Goal: Find specific page/section: Find specific page/section

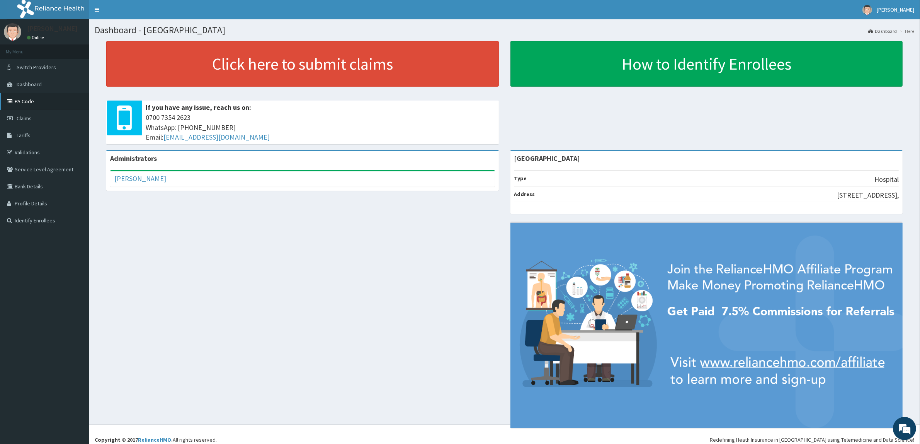
click at [59, 103] on link "PA Code" at bounding box center [44, 101] width 89 height 17
click at [41, 103] on link "PA Code" at bounding box center [44, 101] width 89 height 17
click at [12, 99] on icon at bounding box center [11, 101] width 8 height 5
click at [23, 99] on link "PA Code" at bounding box center [44, 101] width 89 height 17
click at [17, 99] on link "PA Code" at bounding box center [44, 101] width 89 height 17
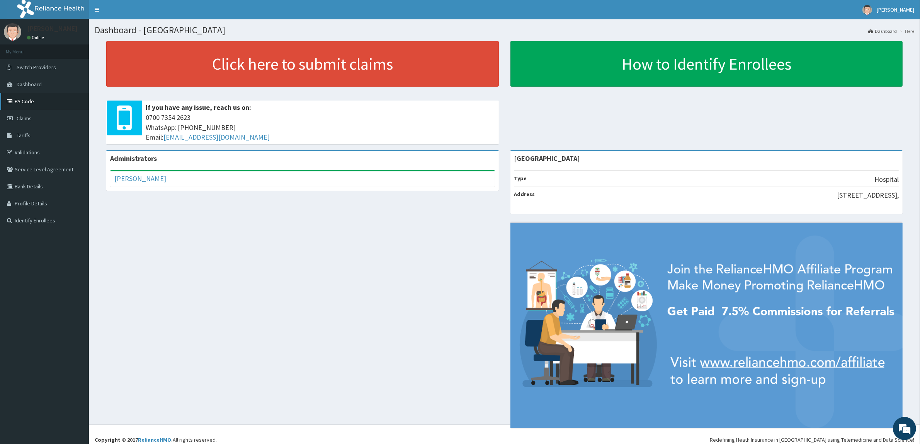
click at [18, 99] on link "PA Code" at bounding box center [44, 101] width 89 height 17
click at [19, 99] on link "PA Code" at bounding box center [44, 101] width 89 height 17
click at [46, 106] on link "PA Code" at bounding box center [44, 101] width 89 height 17
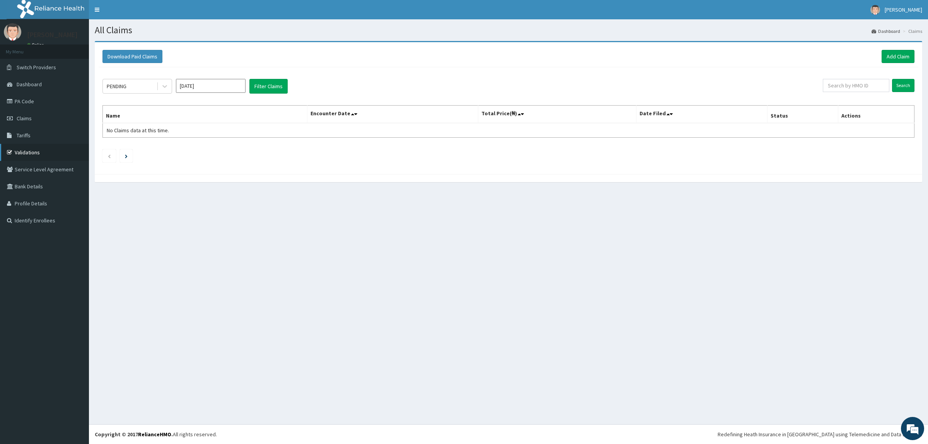
click at [26, 156] on link "Validations" at bounding box center [44, 152] width 89 height 17
